Goal: Check status: Check status

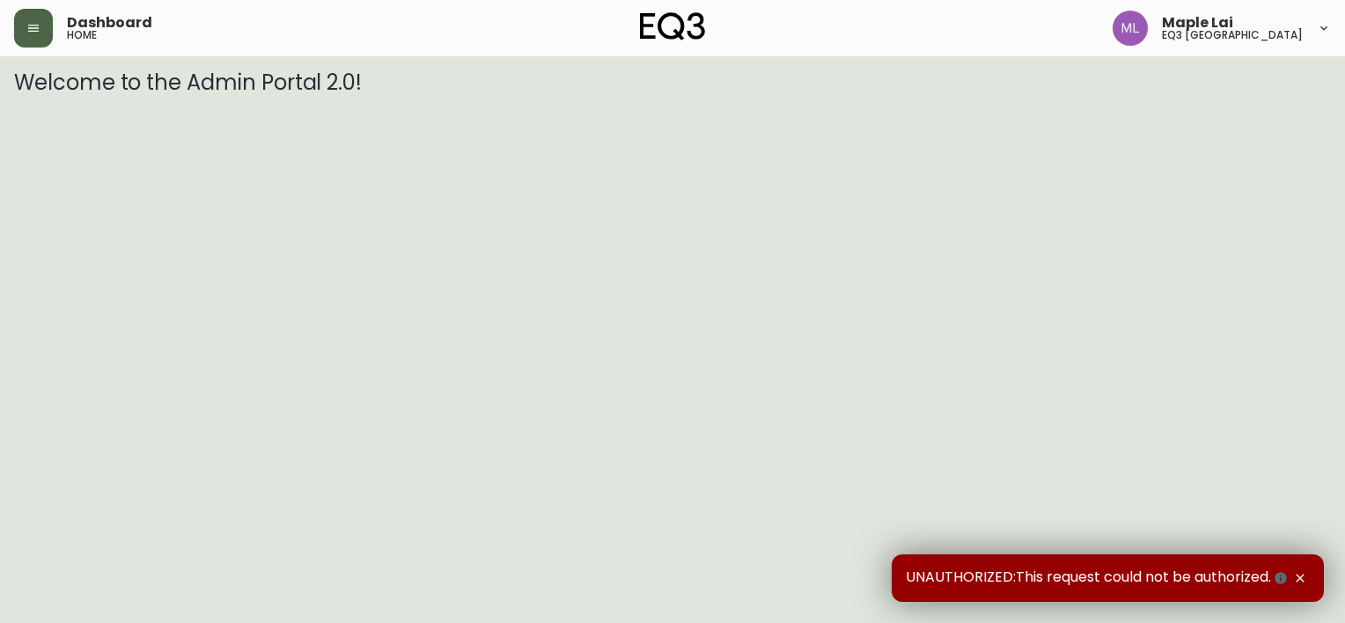
click at [52, 32] on button "button" at bounding box center [33, 28] width 39 height 39
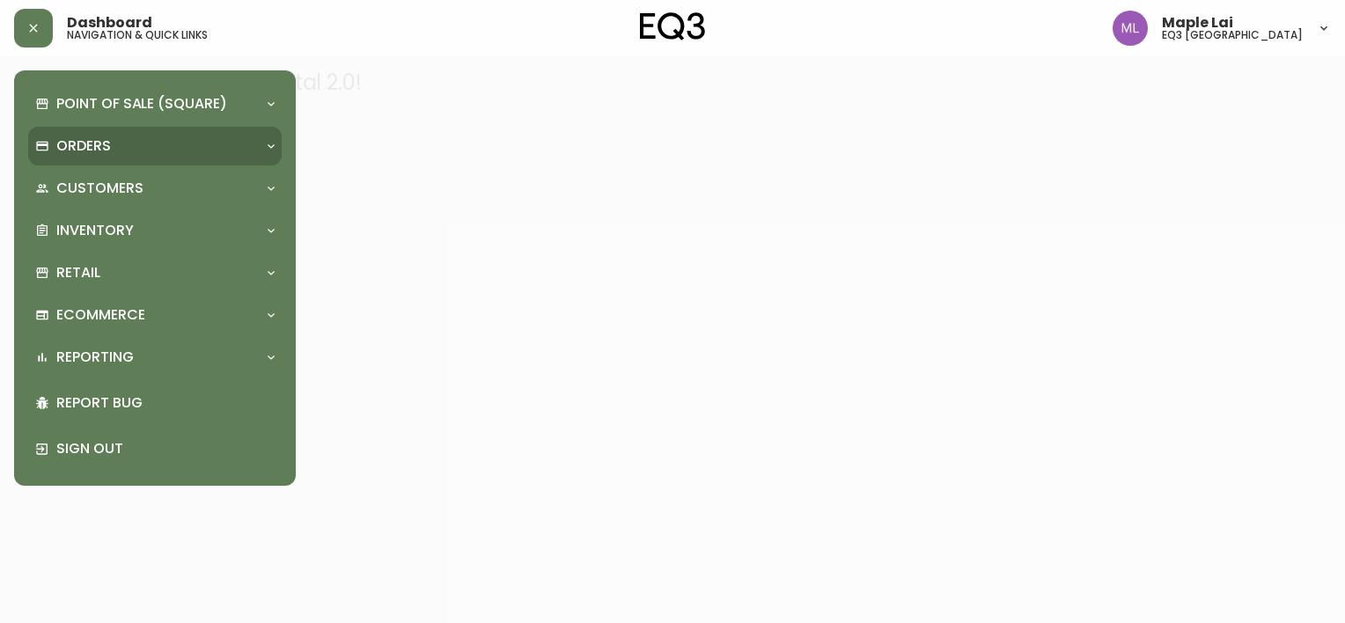
click at [135, 147] on div "Orders" at bounding box center [146, 145] width 222 height 19
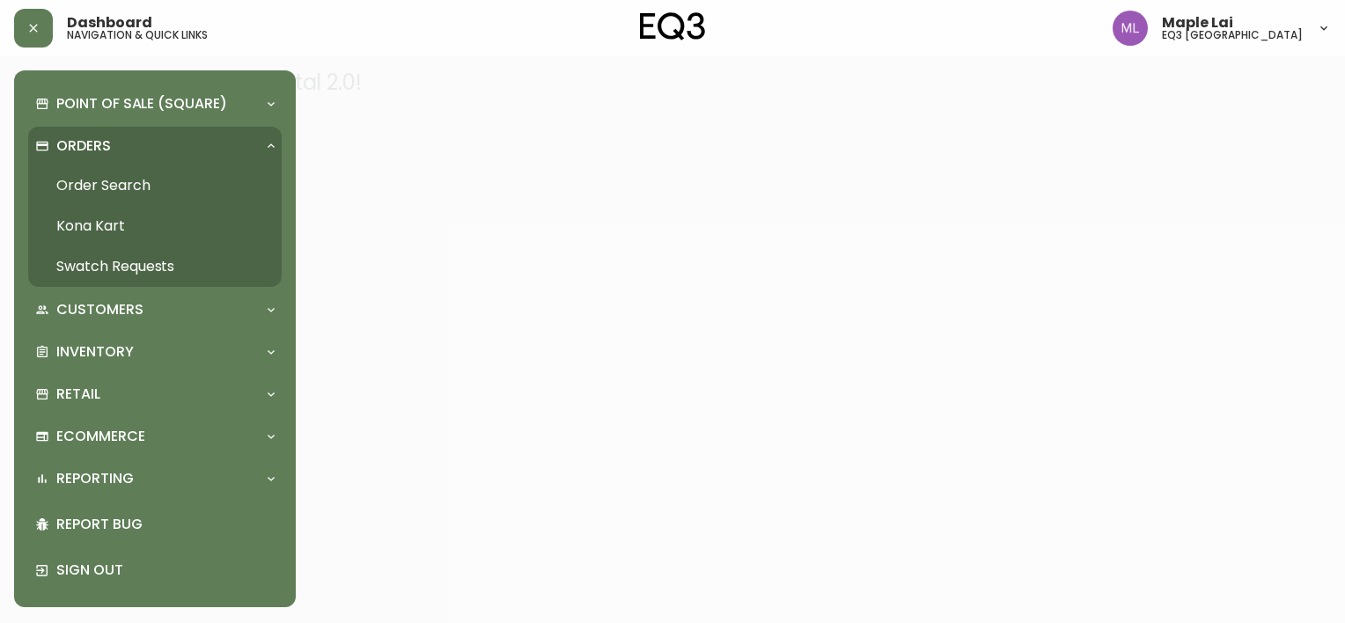
click at [130, 187] on link "Order Search" at bounding box center [154, 185] width 253 height 40
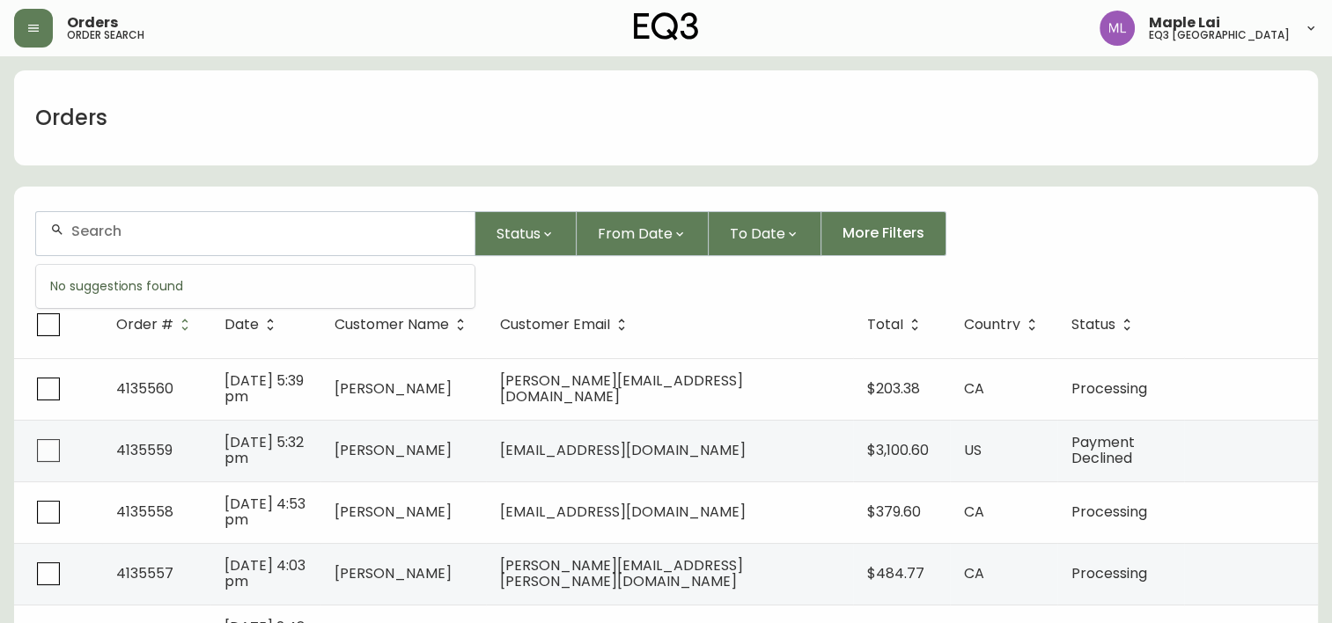
click at [127, 237] on input "text" at bounding box center [265, 231] width 389 height 17
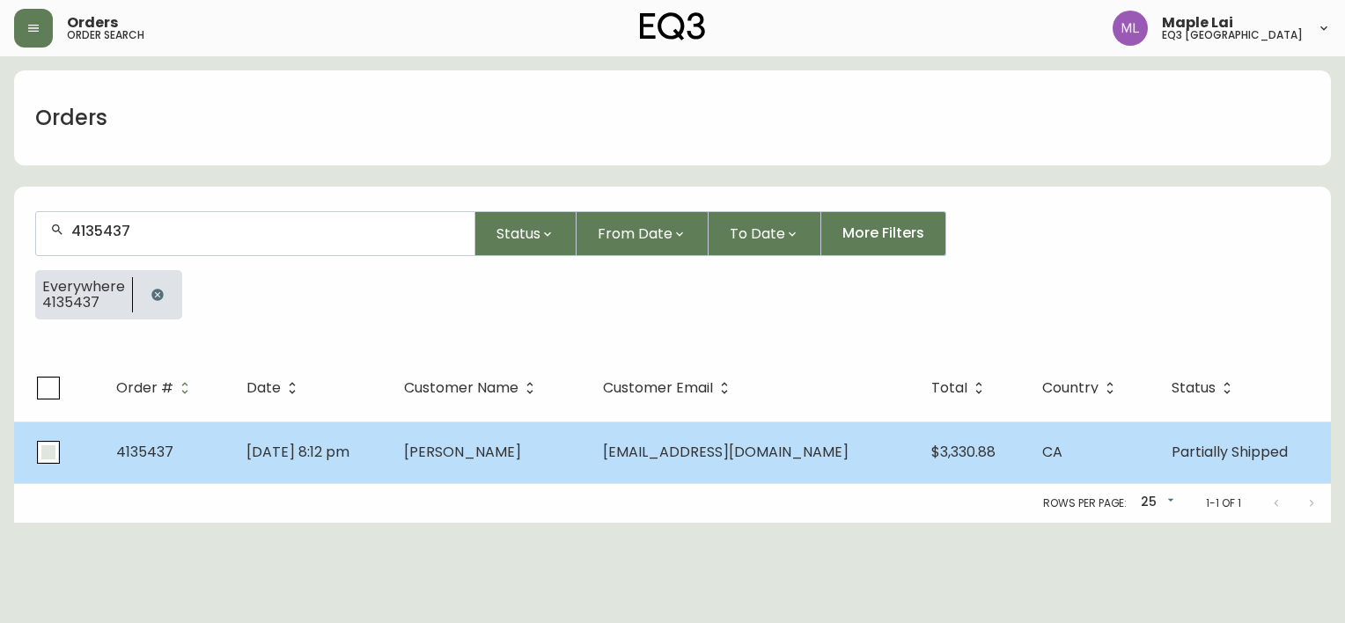
type input "4135437"
click at [49, 448] on input "checkbox" at bounding box center [48, 452] width 40 height 40
checkbox input "true"
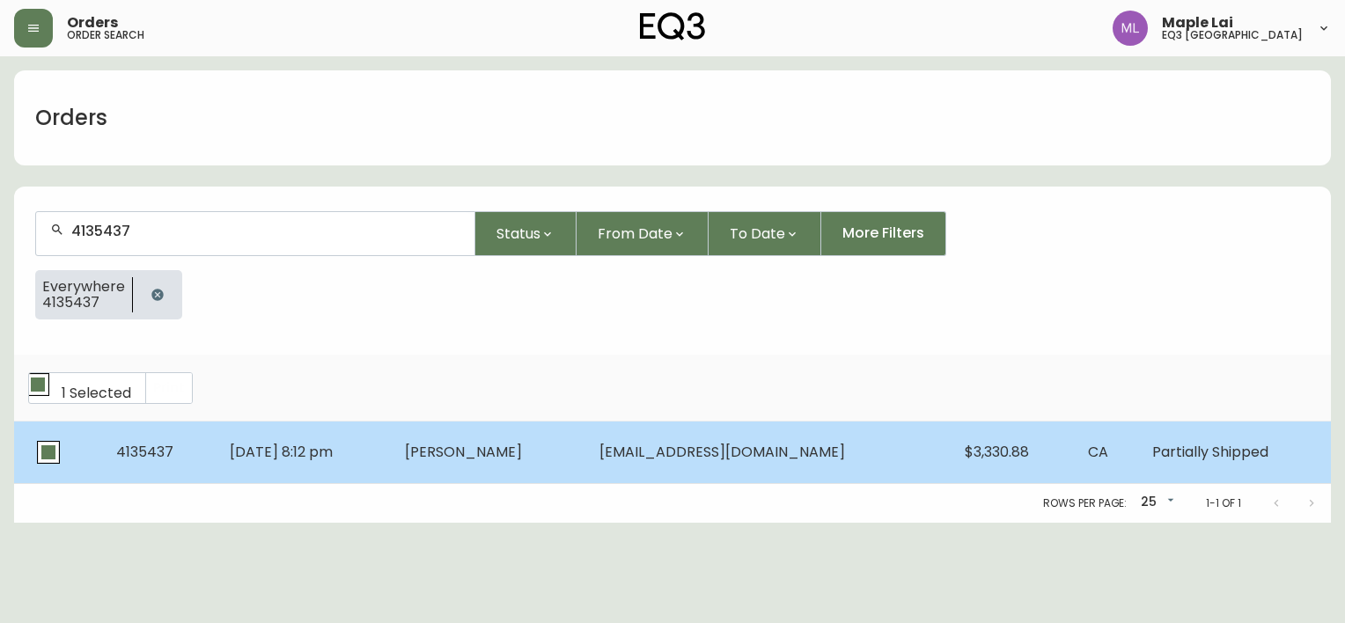
click at [556, 444] on td "[PERSON_NAME]" at bounding box center [488, 453] width 194 height 62
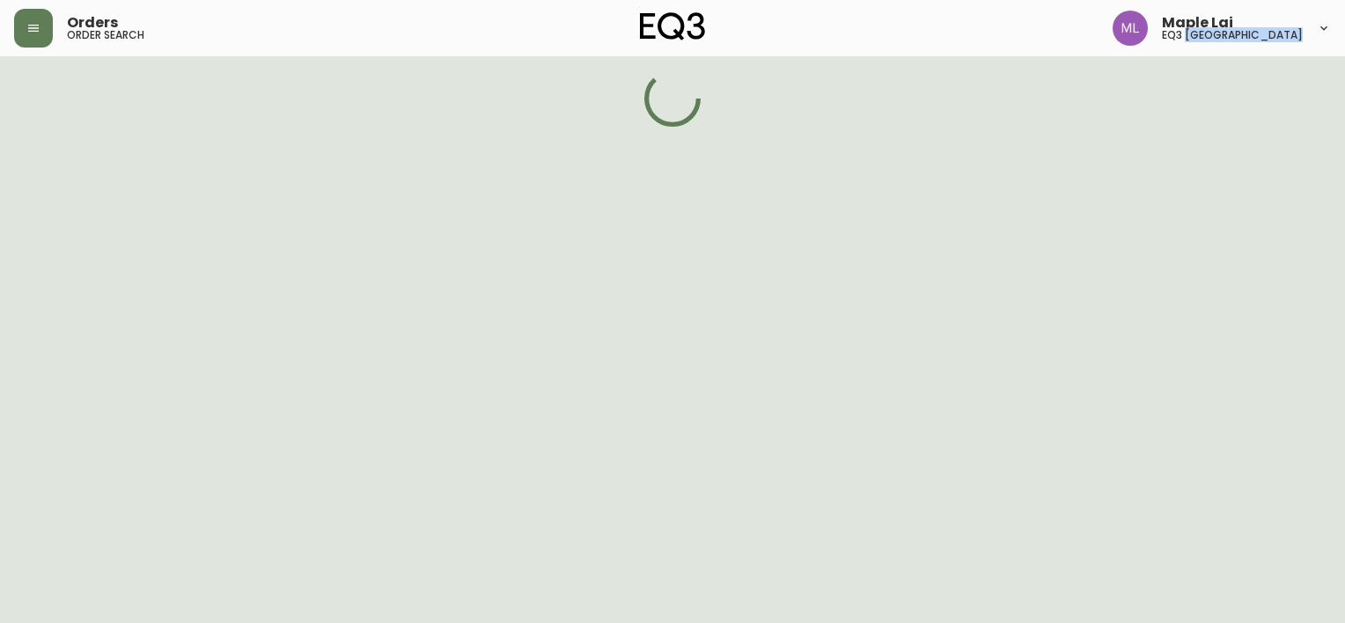
click at [556, 127] on html "Orders order search Maple Lai eq3 [GEOGRAPHIC_DATA]" at bounding box center [672, 63] width 1345 height 127
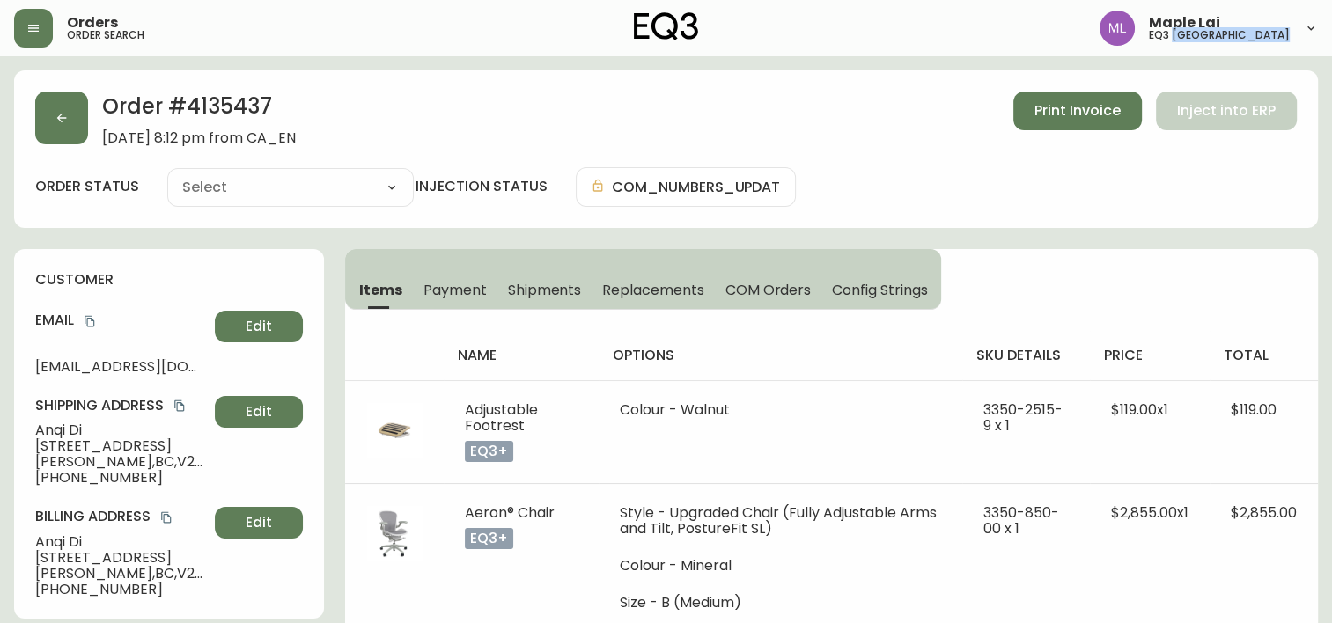
type input "Partially Shipped"
select select "PARTIALLY_SHIPPED"
click at [391, 184] on select "Cancelled Fully Shipped Partially Shipped" at bounding box center [290, 187] width 246 height 26
click at [387, 185] on select "Cancelled Fully Shipped Partially Shipped" at bounding box center [290, 187] width 246 height 26
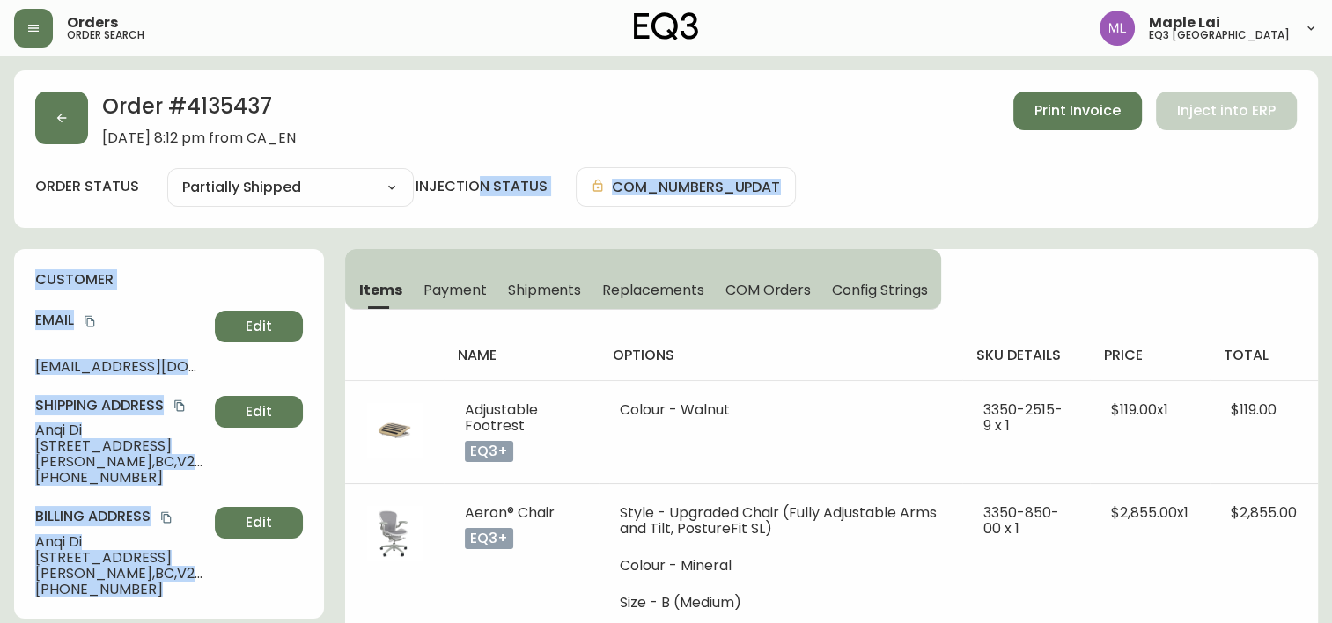
drag, startPoint x: 479, startPoint y: 185, endPoint x: 404, endPoint y: 371, distance: 200.2
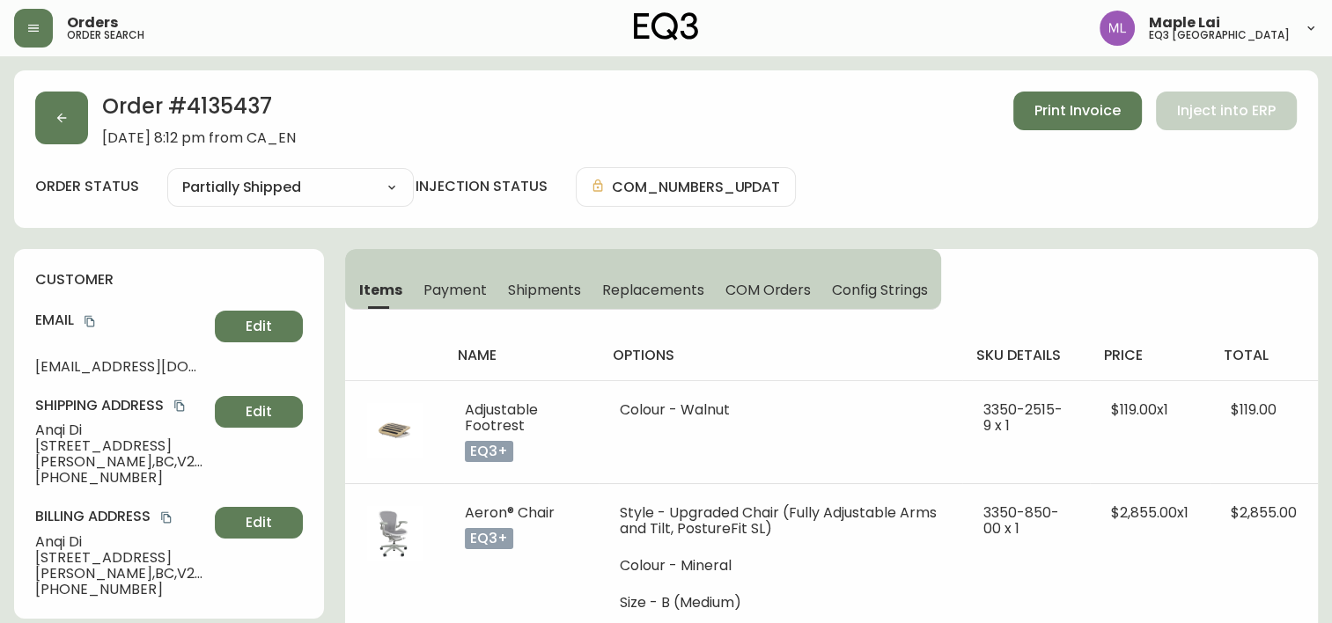
click at [828, 341] on th "options" at bounding box center [781, 355] width 364 height 49
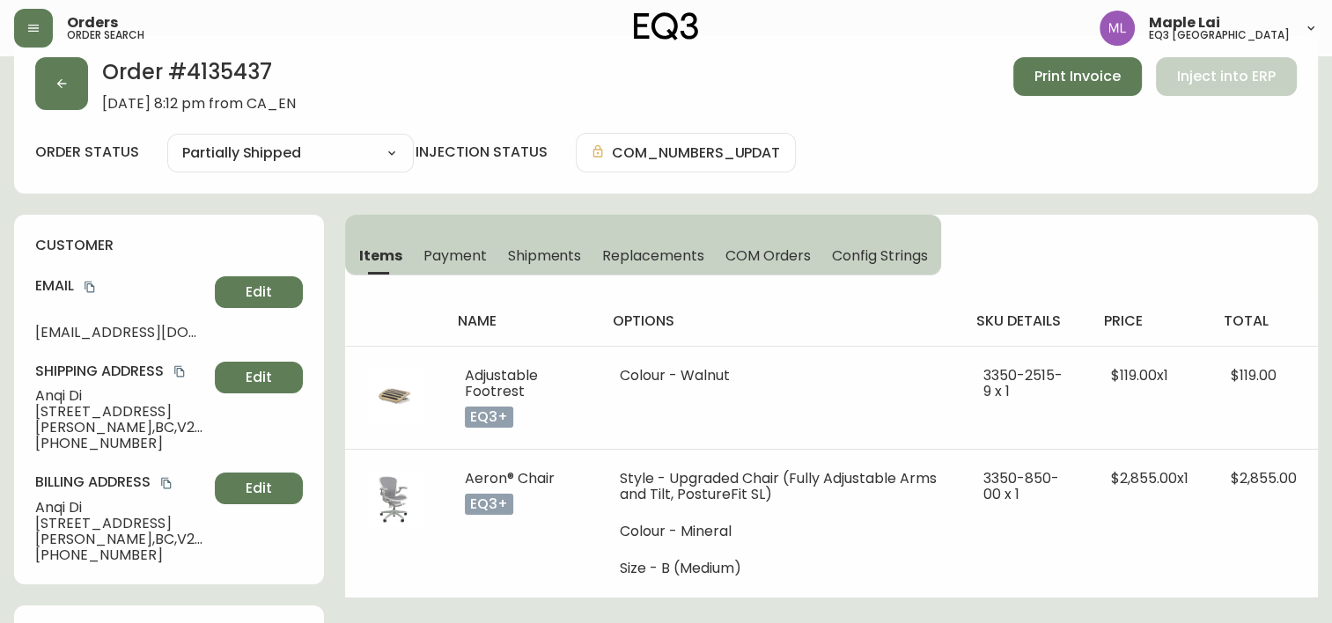
scroll to position [33, 0]
